Goal: Task Accomplishment & Management: Complete application form

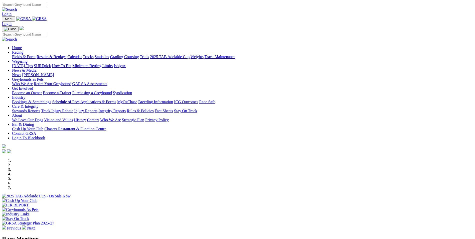
click at [51, 100] on link "Bookings & Scratchings" at bounding box center [31, 102] width 39 height 4
